Goal: Information Seeking & Learning: Check status

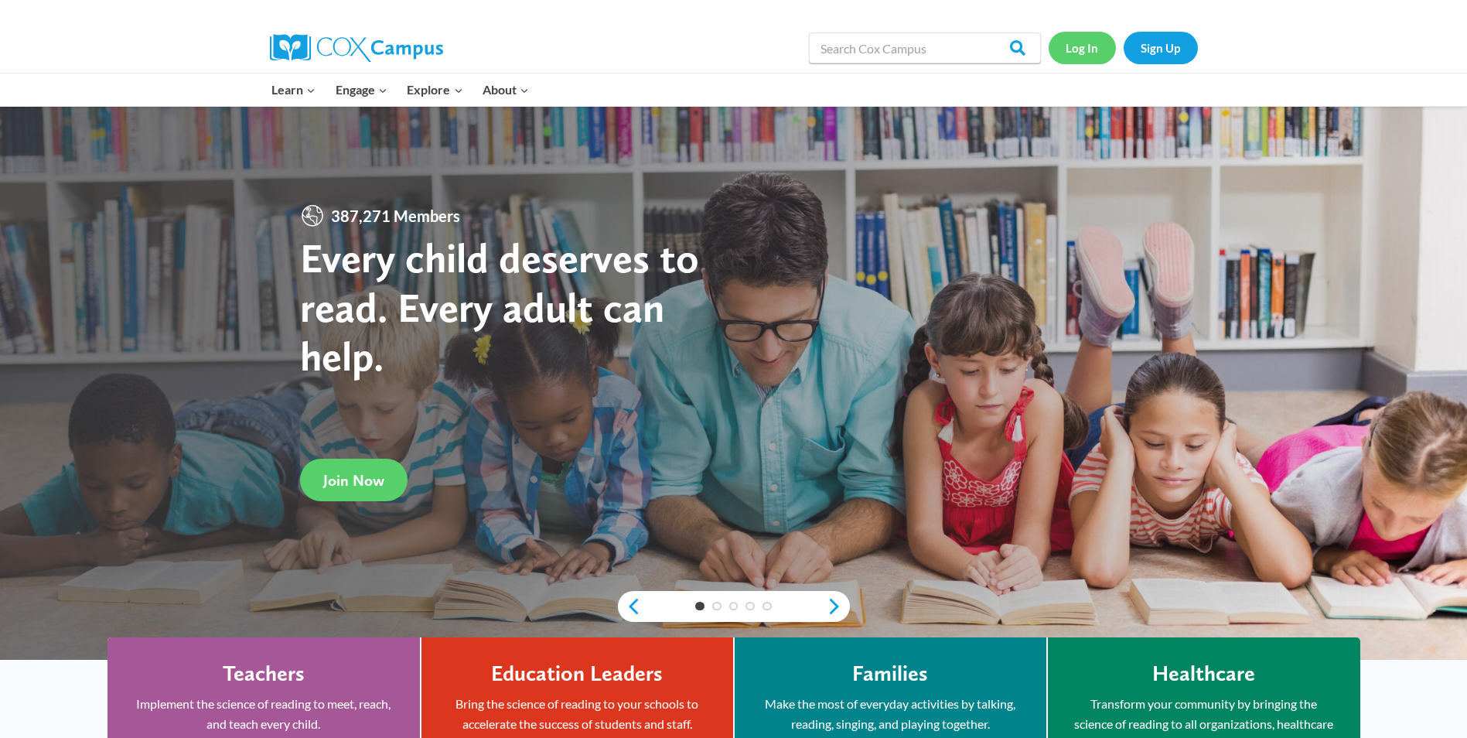
click at [1084, 46] on link "Log In" at bounding box center [1081, 48] width 67 height 32
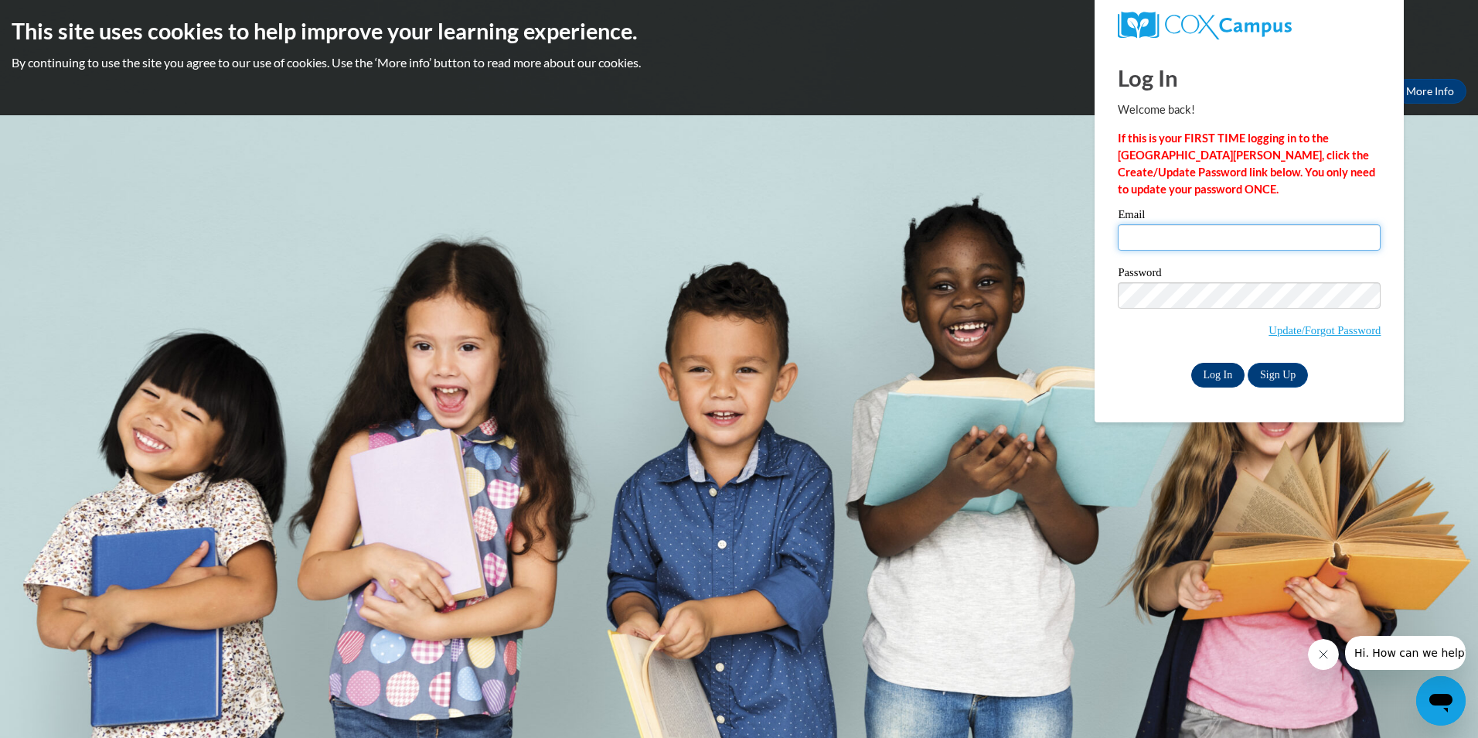
type input "[EMAIL_ADDRESS][DOMAIN_NAME]"
click at [1220, 371] on input "Log In" at bounding box center [1219, 375] width 54 height 25
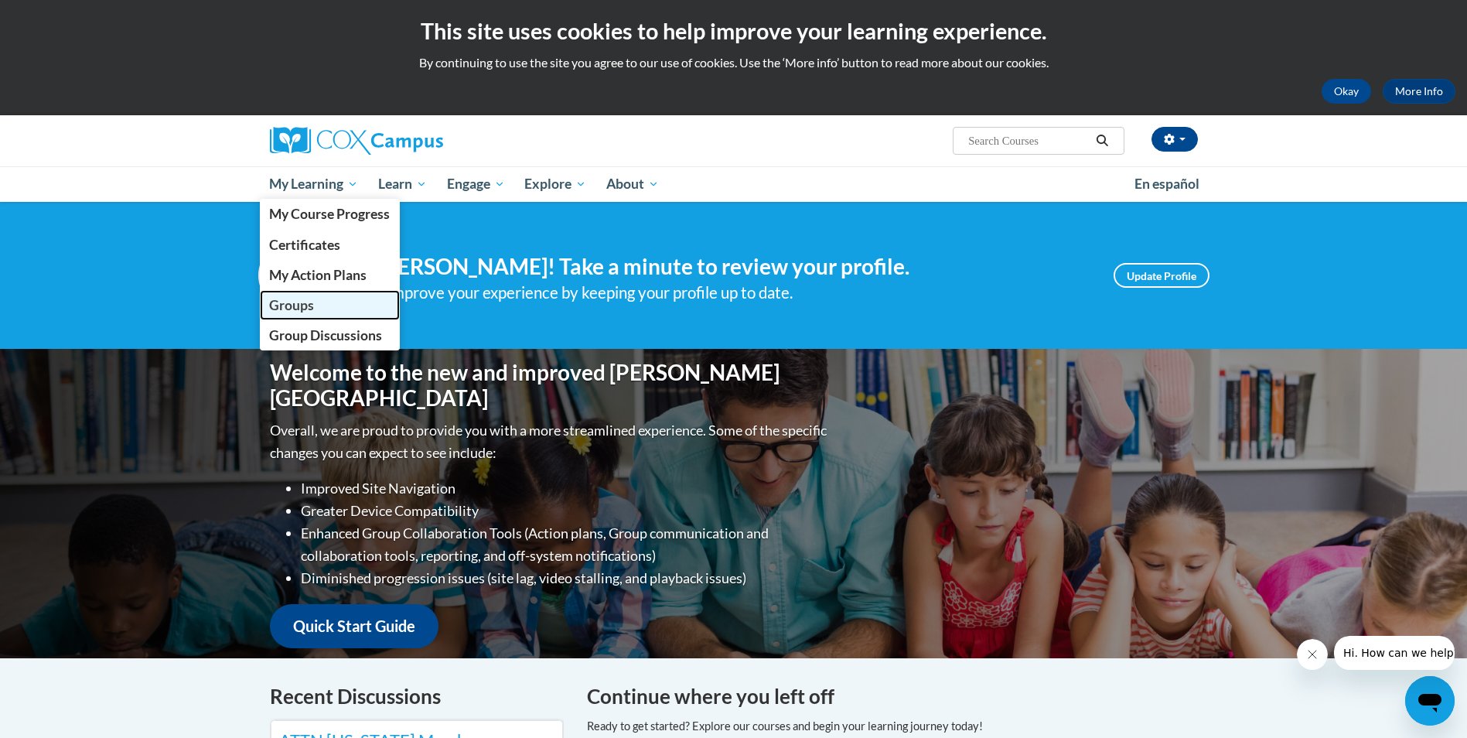
click at [291, 302] on span "Groups" at bounding box center [291, 305] width 45 height 16
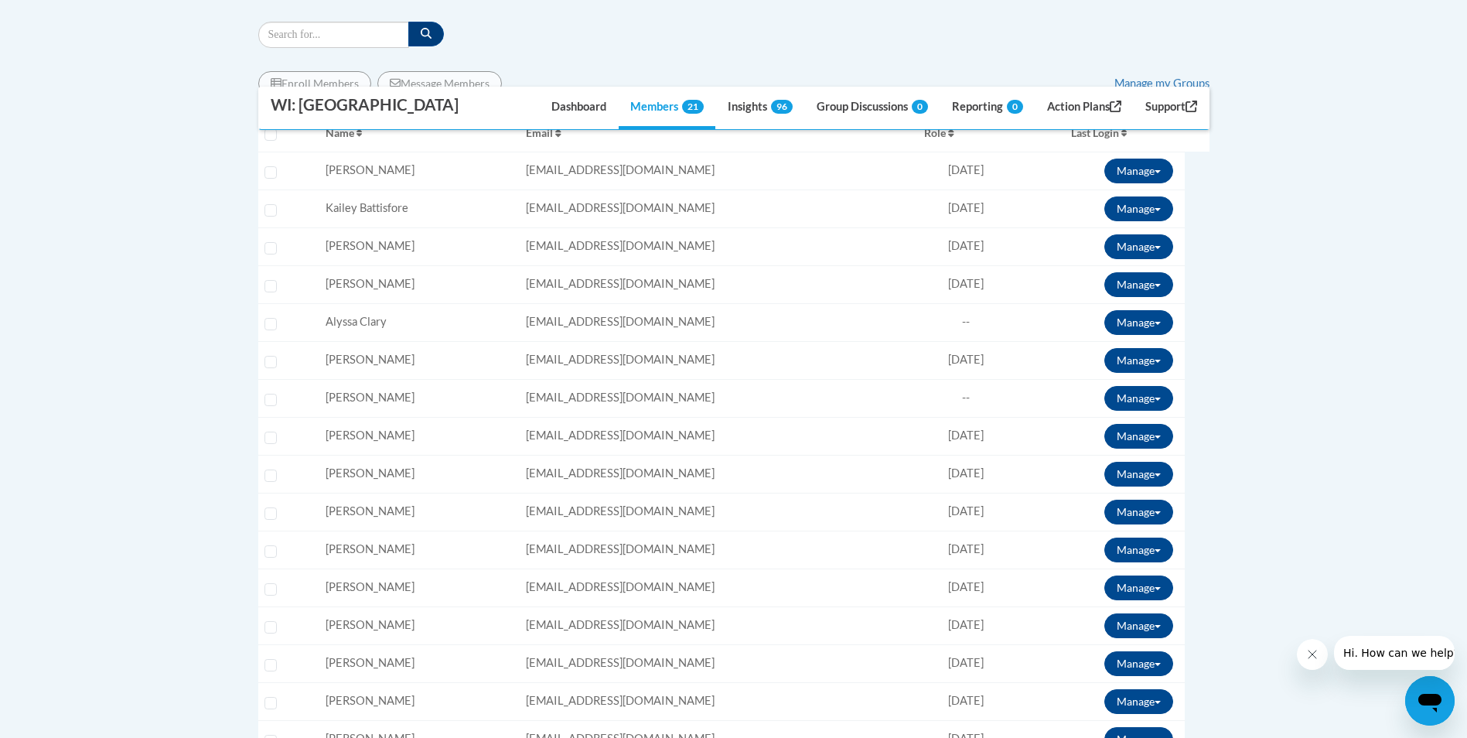
scroll to position [387, 0]
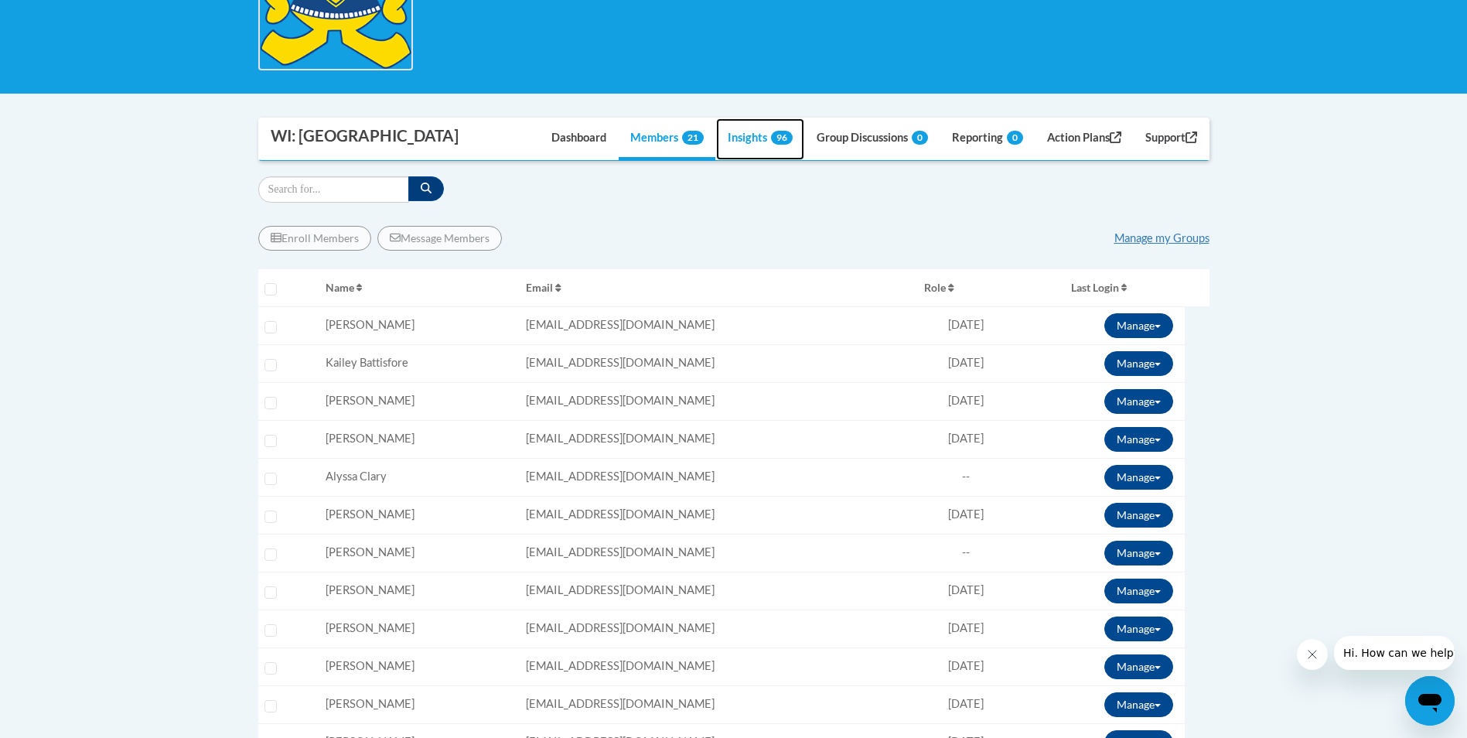
click at [735, 137] on link "Insights 96" at bounding box center [760, 139] width 88 height 42
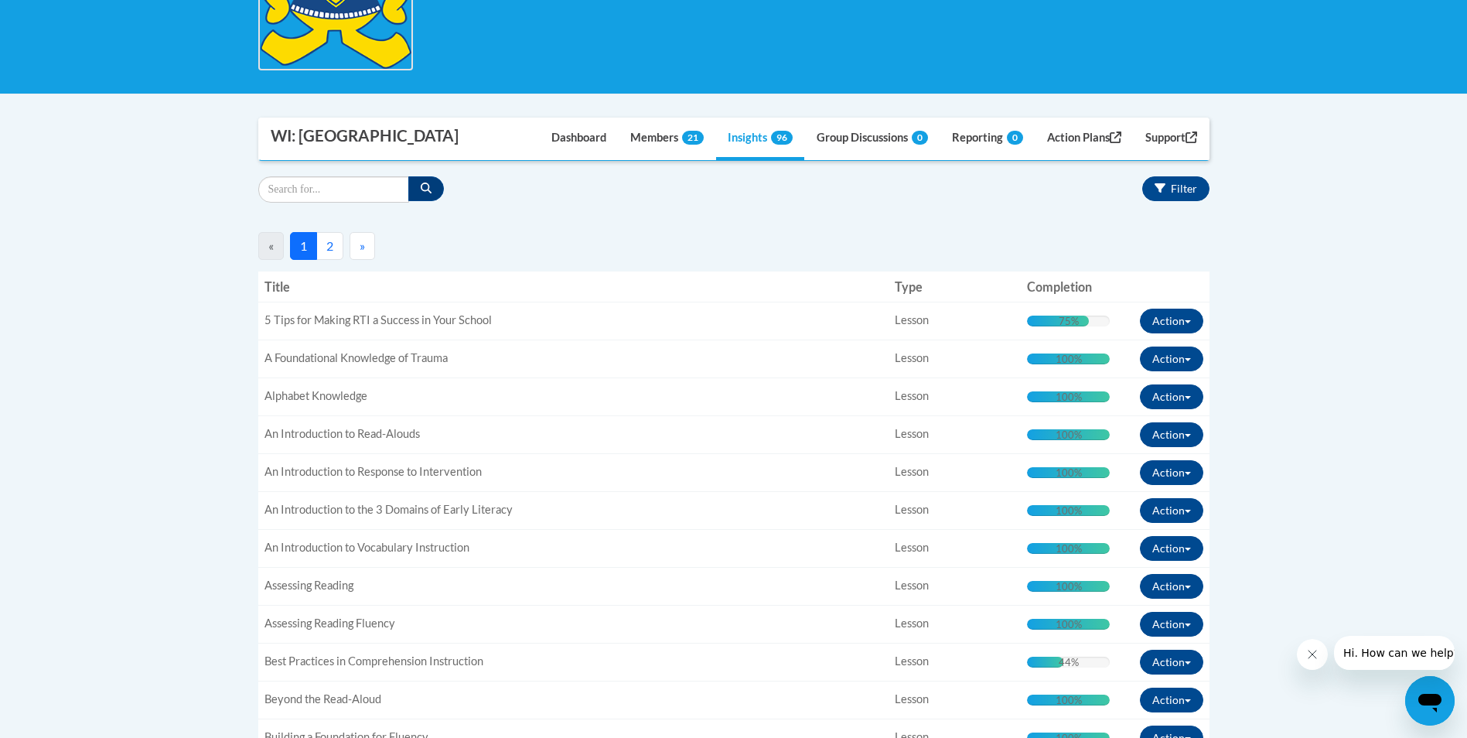
click at [336, 252] on button "2" at bounding box center [329, 246] width 27 height 28
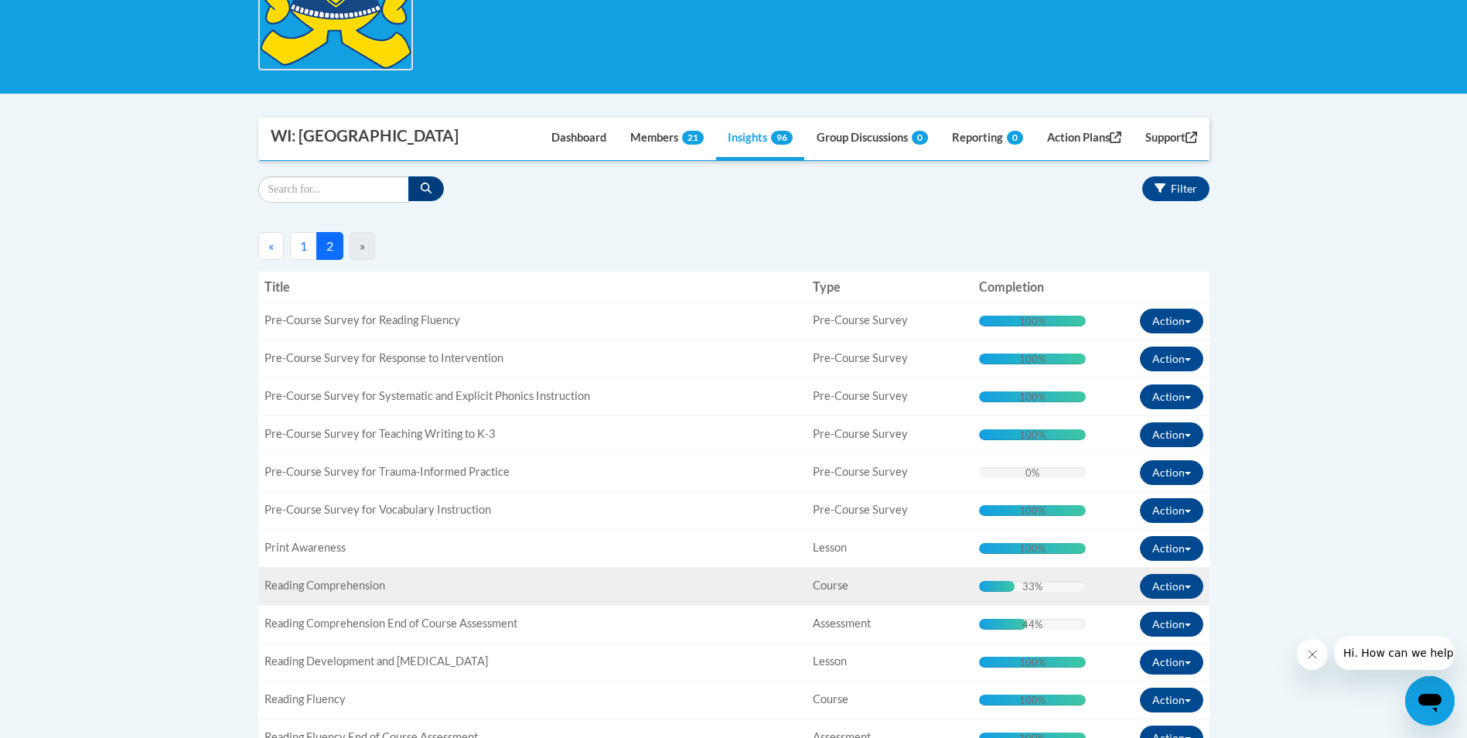
click at [345, 578] on div "Title: Reading Comprehension" at bounding box center [532, 586] width 537 height 16
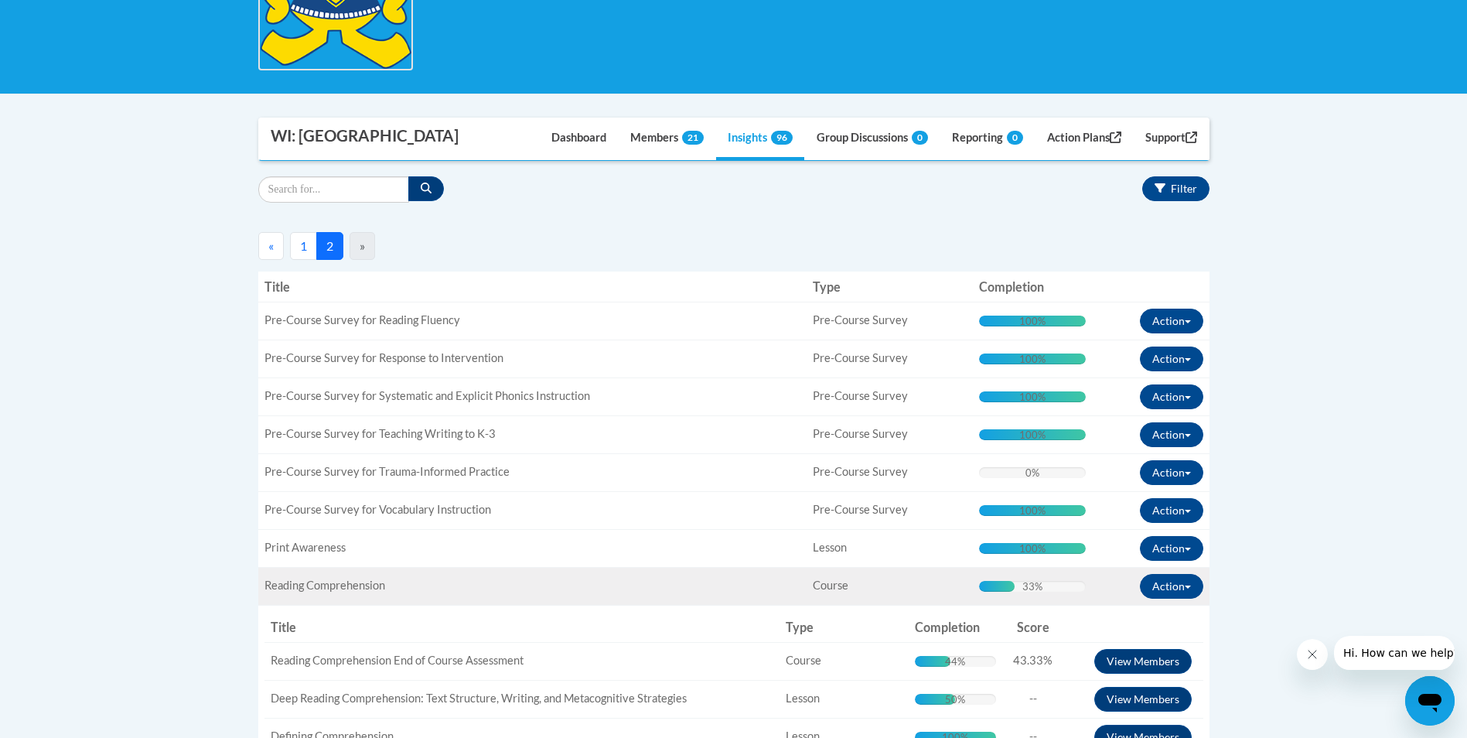
click at [345, 578] on div "Title: Reading Comprehension" at bounding box center [532, 586] width 537 height 16
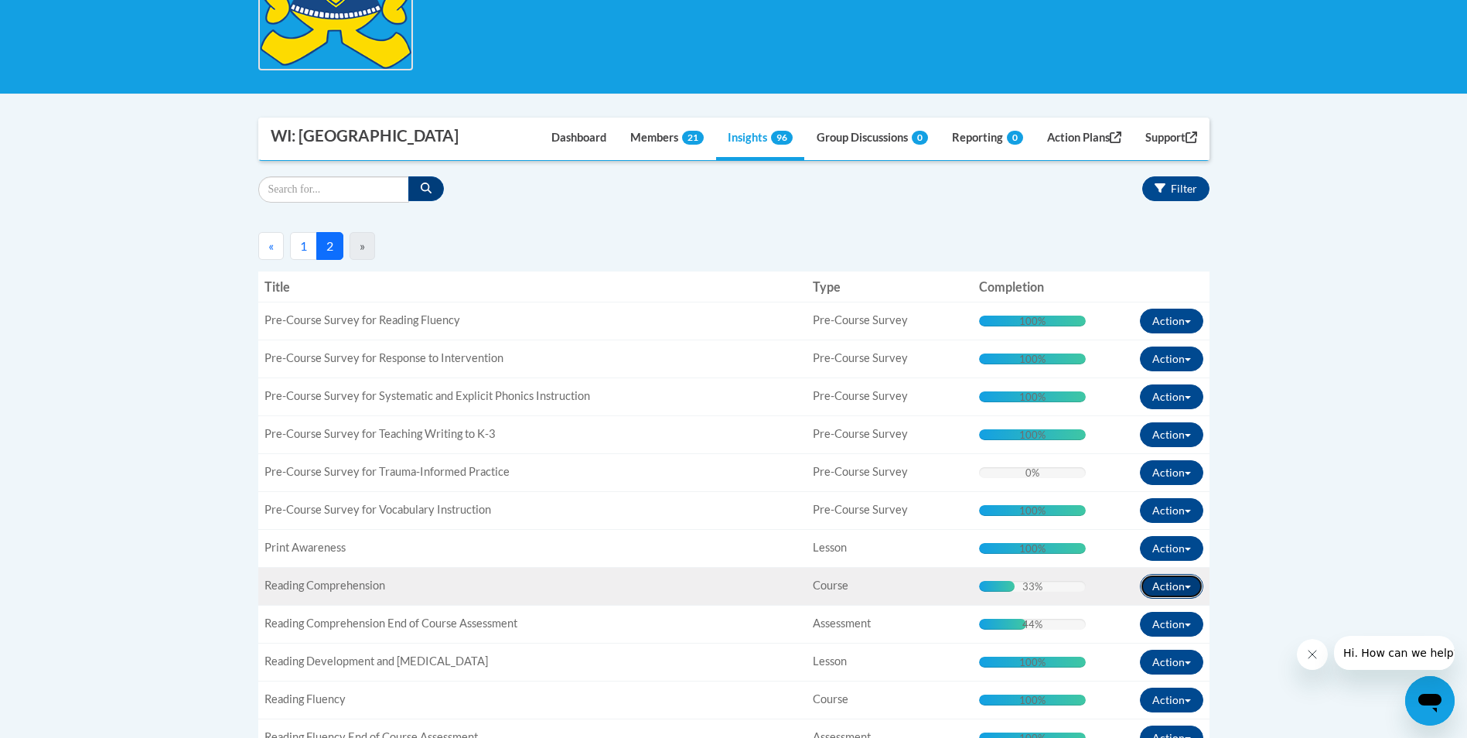
click at [1188, 585] on button "Action" at bounding box center [1171, 586] width 63 height 25
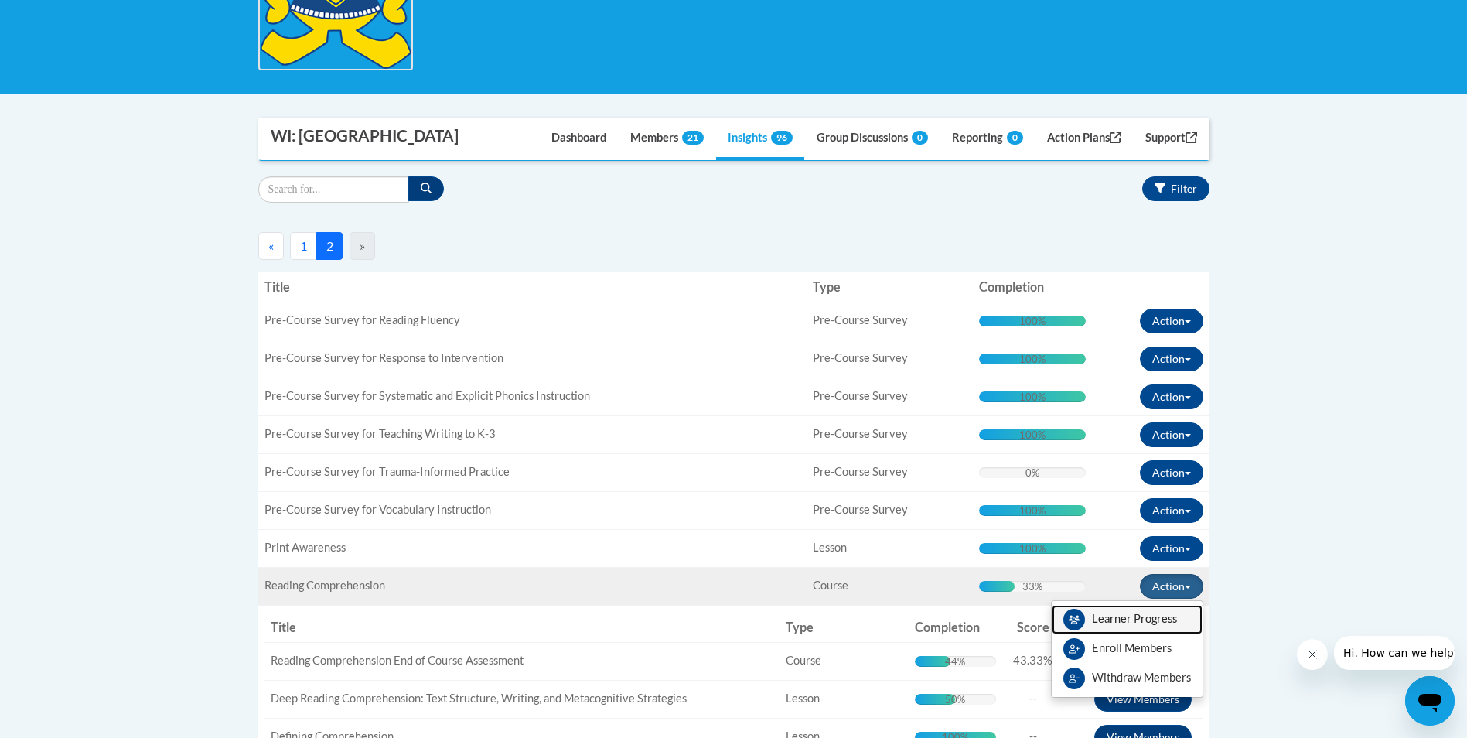
click at [1123, 615] on link "Learner Progress" at bounding box center [1127, 619] width 151 height 29
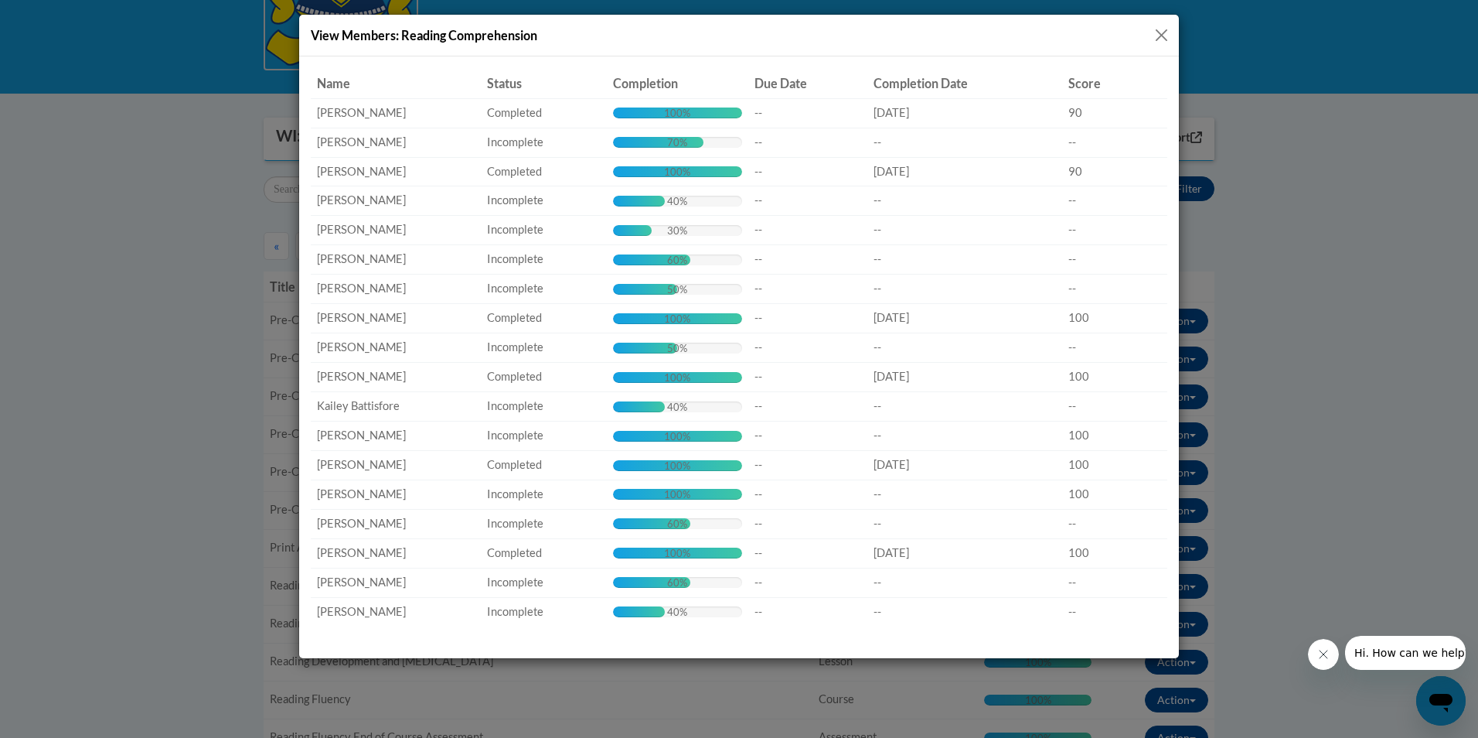
click at [1164, 32] on button "Close" at bounding box center [1161, 35] width 19 height 19
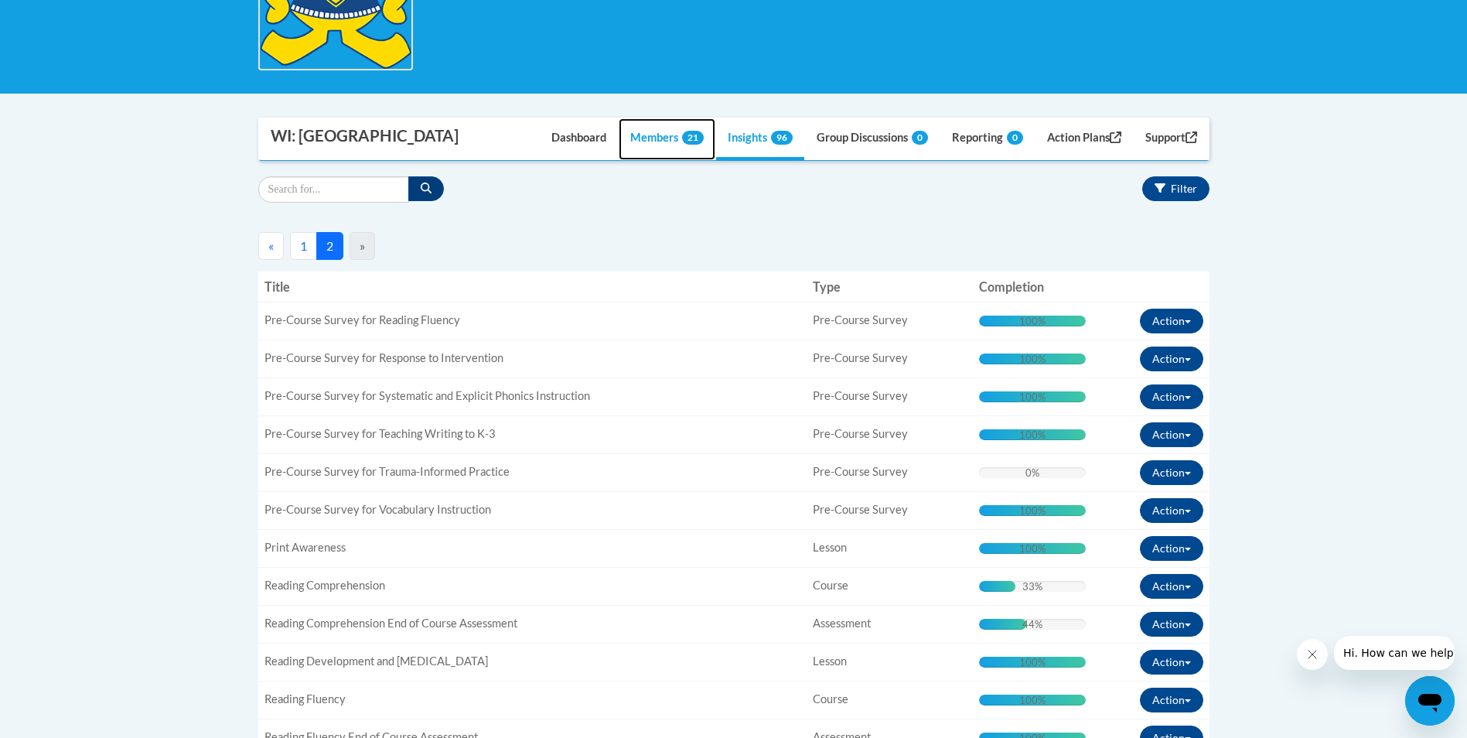
click at [633, 135] on link "Members 21" at bounding box center [667, 139] width 97 height 42
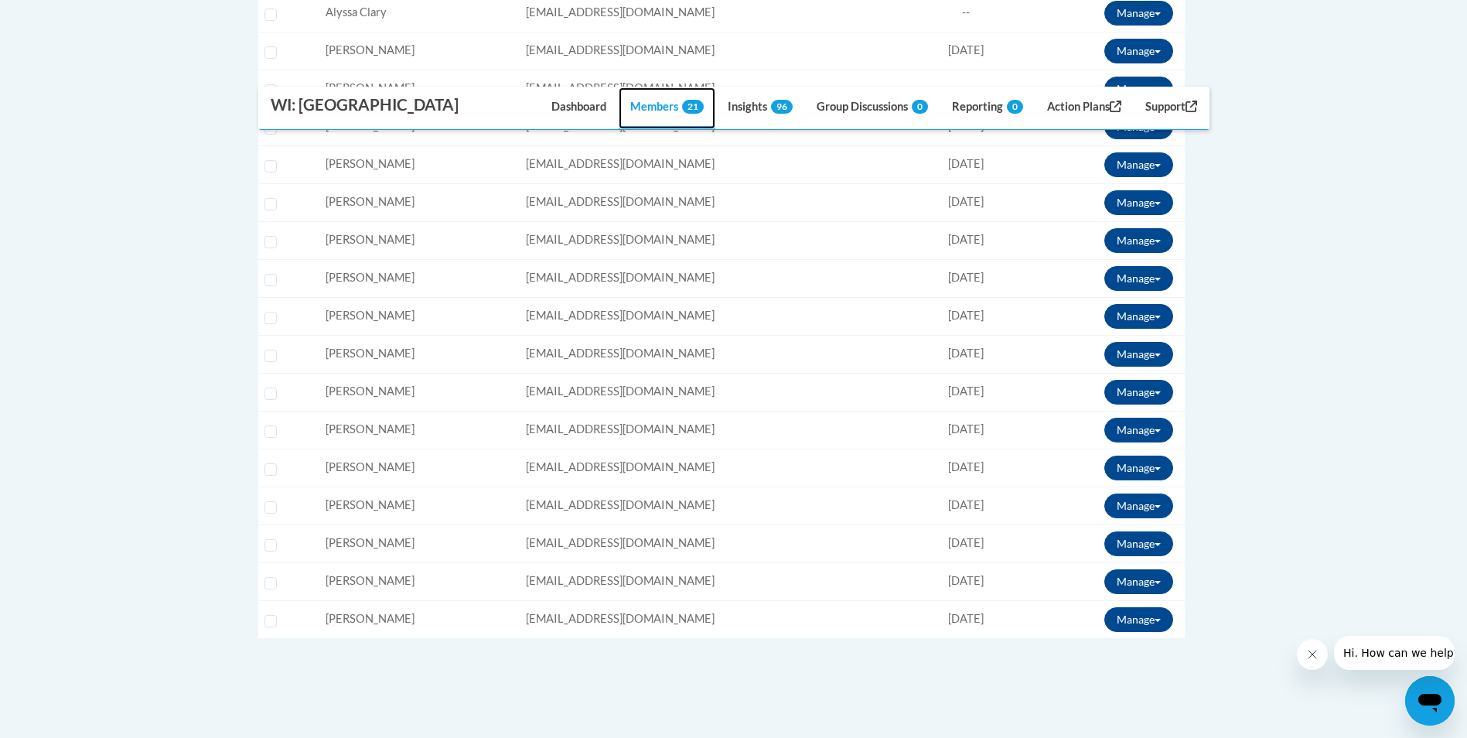
scroll to position [773, 0]
